Goal: Navigation & Orientation: Find specific page/section

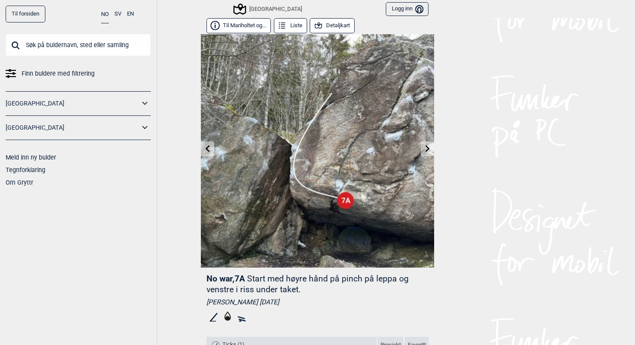
click at [334, 24] on button "Detaljkart" at bounding box center [332, 25] width 45 height 15
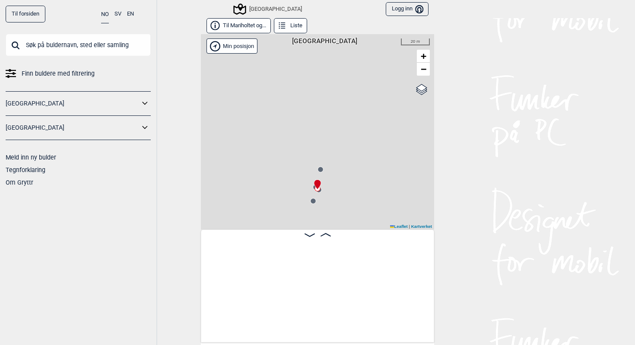
scroll to position [0, 219]
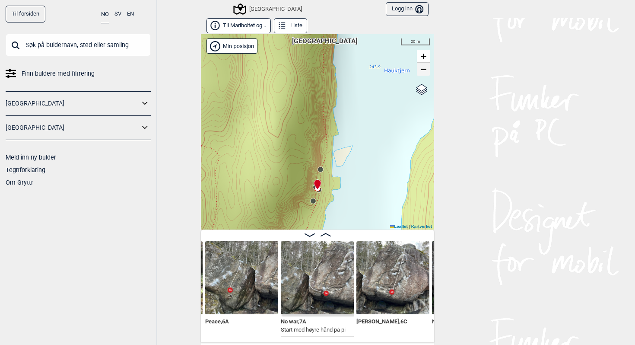
click at [423, 69] on span "−" at bounding box center [424, 69] width 6 height 11
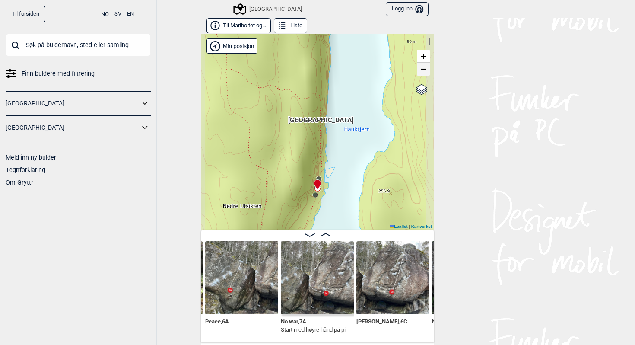
click at [423, 69] on span "−" at bounding box center [424, 69] width 6 height 11
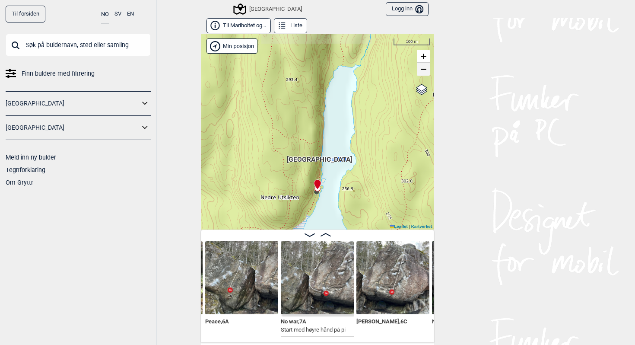
click at [423, 69] on span "−" at bounding box center [424, 69] width 6 height 11
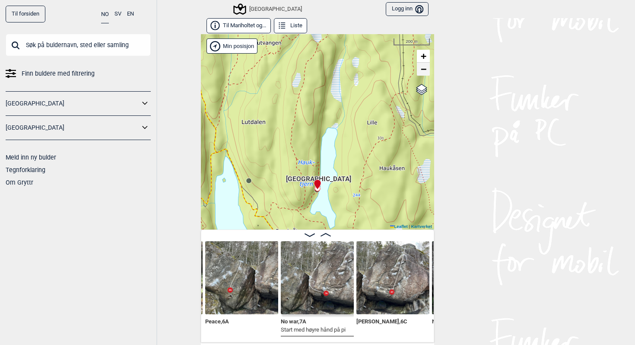
click at [423, 69] on span "−" at bounding box center [424, 69] width 6 height 11
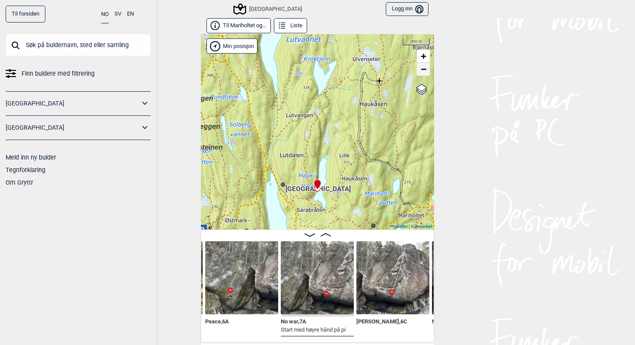
click at [423, 69] on span "−" at bounding box center [424, 69] width 6 height 11
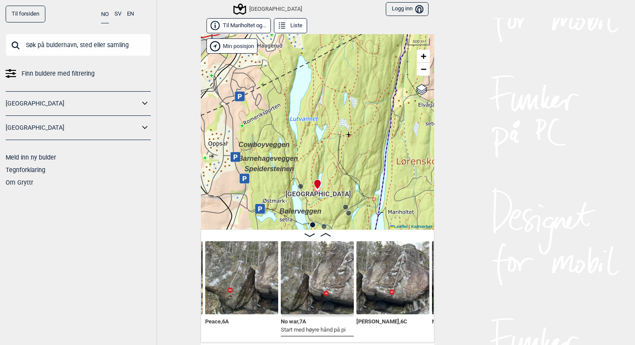
click at [239, 286] on img at bounding box center [241, 277] width 73 height 73
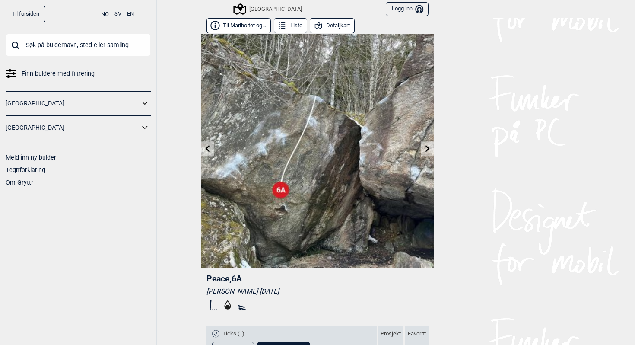
click at [340, 28] on button "Detaljkart" at bounding box center [332, 25] width 45 height 15
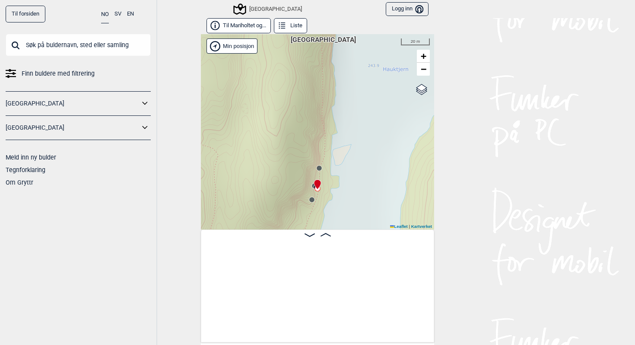
scroll to position [0, 143]
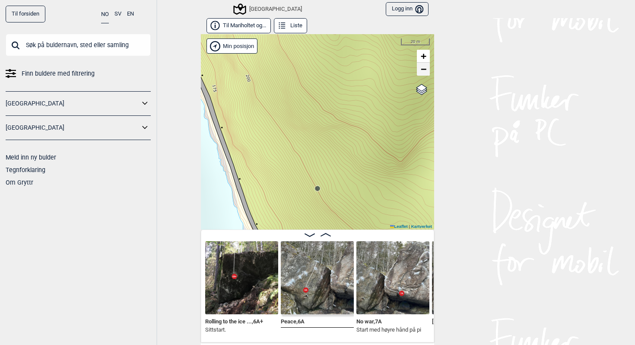
click at [425, 72] on span "−" at bounding box center [424, 69] width 6 height 11
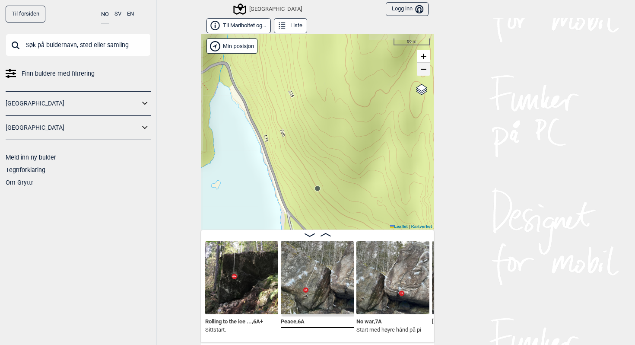
click at [425, 72] on span "−" at bounding box center [424, 69] width 6 height 11
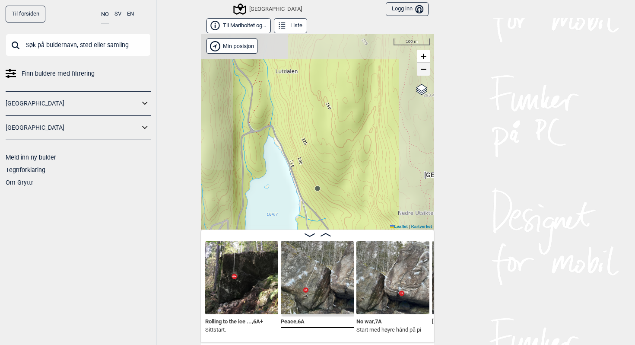
click at [425, 72] on span "−" at bounding box center [424, 69] width 6 height 11
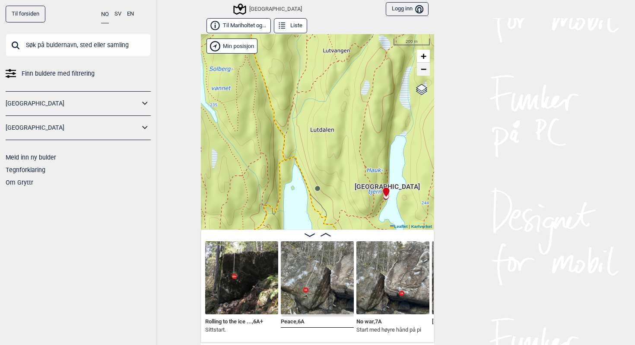
click at [425, 72] on span "−" at bounding box center [424, 69] width 6 height 11
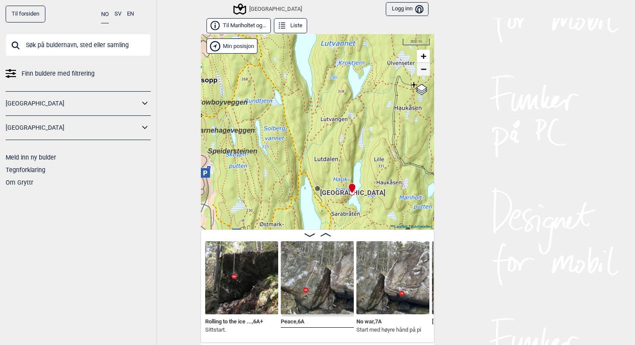
click at [425, 72] on span "−" at bounding box center [424, 69] width 6 height 11
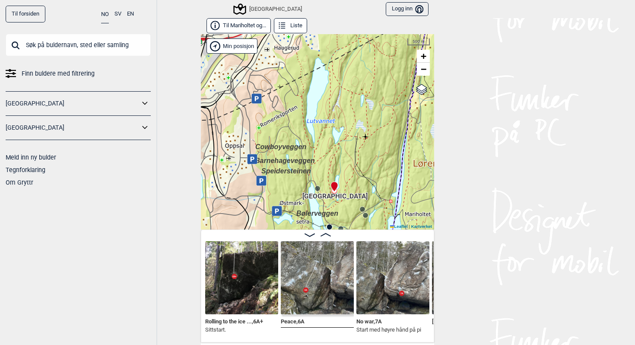
click at [325, 272] on img at bounding box center [317, 277] width 73 height 73
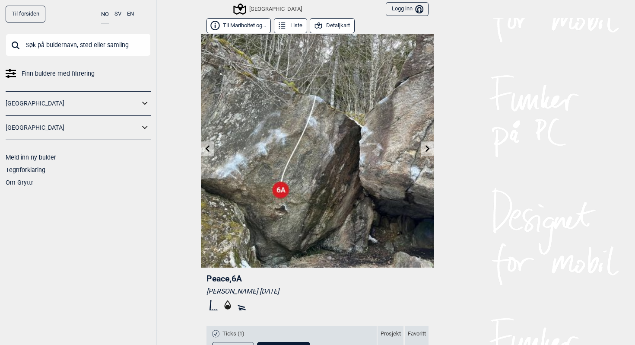
click at [429, 152] on link at bounding box center [427, 149] width 13 height 14
